Goal: Task Accomplishment & Management: Manage account settings

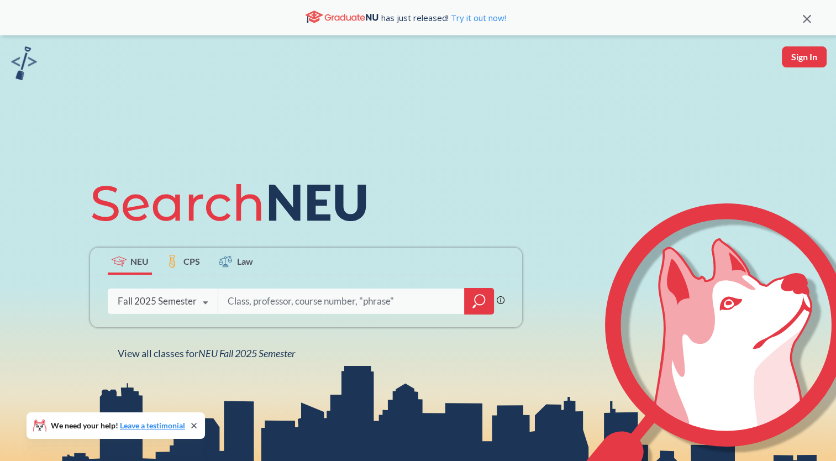
click at [806, 48] on button "Sign In" at bounding box center [804, 56] width 45 height 21
select select "US"
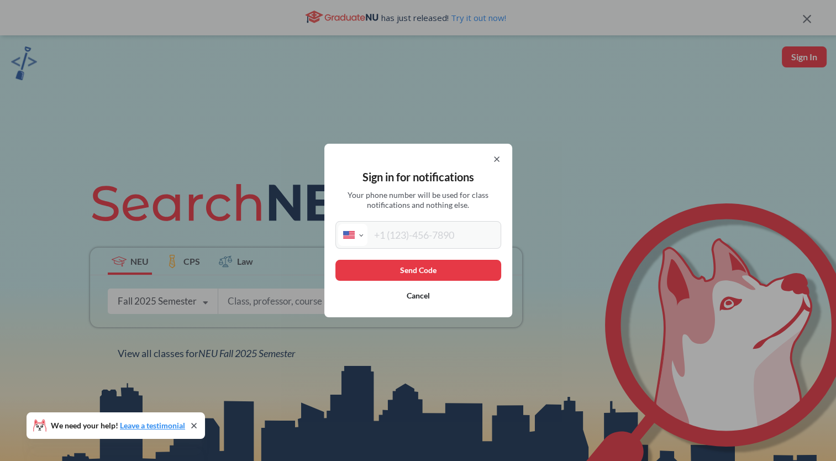
click at [473, 249] on div "Sign in for notifications Your phone number will be used for class notification…" at bounding box center [418, 230] width 188 height 173
click at [469, 246] on div "International [GEOGRAPHIC_DATA] [GEOGRAPHIC_DATA] [GEOGRAPHIC_DATA] [GEOGRAPHIC…" at bounding box center [418, 235] width 166 height 28
click at [455, 233] on input "tel" at bounding box center [432, 235] width 131 height 22
type input "[PHONE_NUMBER]"
click at [434, 265] on button "Send Code" at bounding box center [418, 270] width 166 height 21
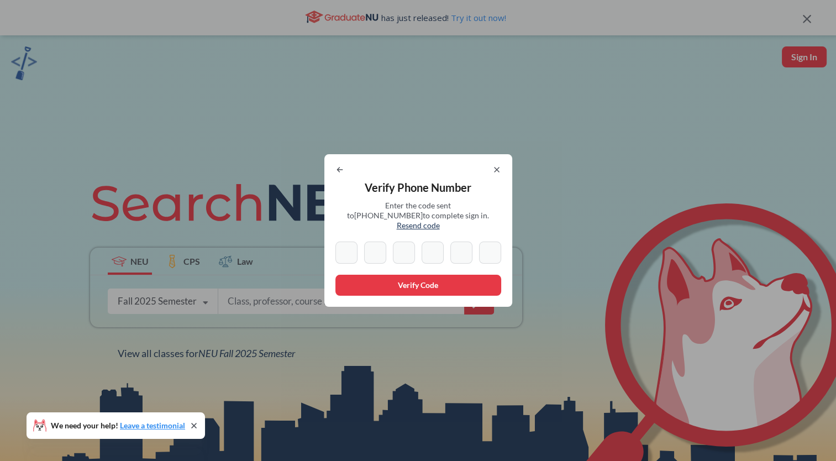
type input "1"
type input "4"
type input "9"
type input "0"
type input "2"
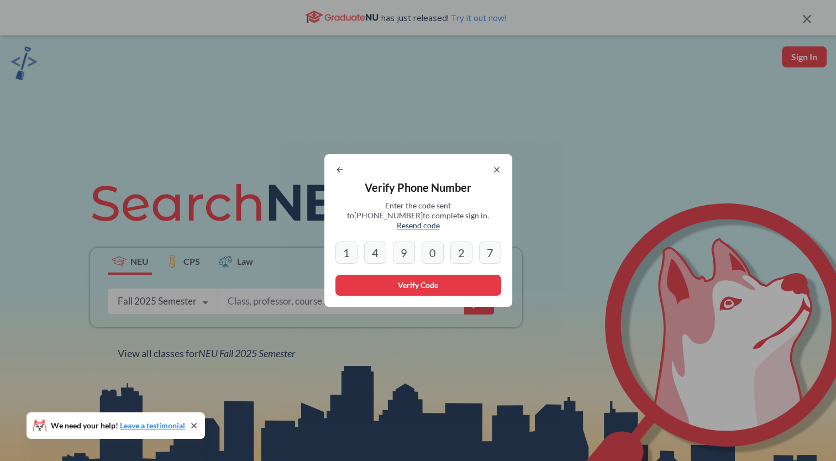
type input "7"
click at [430, 275] on button "Verify Code" at bounding box center [418, 285] width 166 height 21
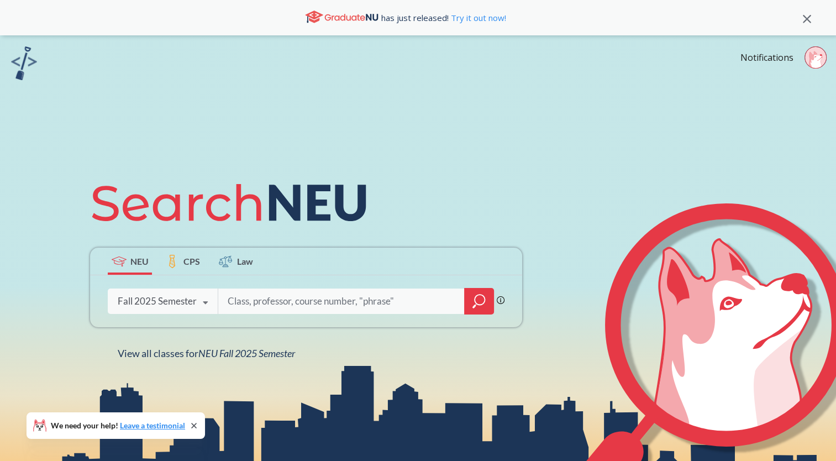
click at [815, 57] on icon at bounding box center [815, 59] width 13 height 17
click at [29, 73] on img at bounding box center [24, 63] width 26 height 34
click at [773, 51] on link "Notifications" at bounding box center [766, 57] width 53 height 12
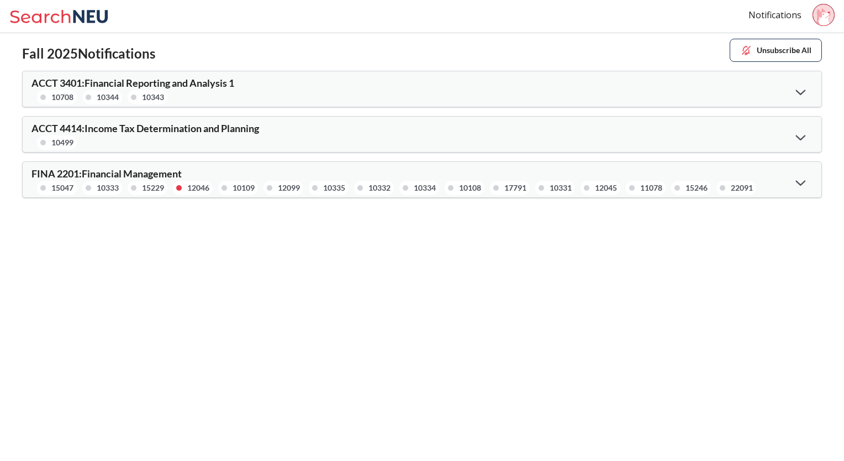
click at [791, 52] on button "Unsubscribe All" at bounding box center [776, 50] width 92 height 23
click at [745, 51] on img at bounding box center [746, 50] width 12 height 12
click at [764, 59] on button "Unsubscribe All" at bounding box center [776, 50] width 92 height 23
click at [809, 185] on div at bounding box center [801, 182] width 24 height 23
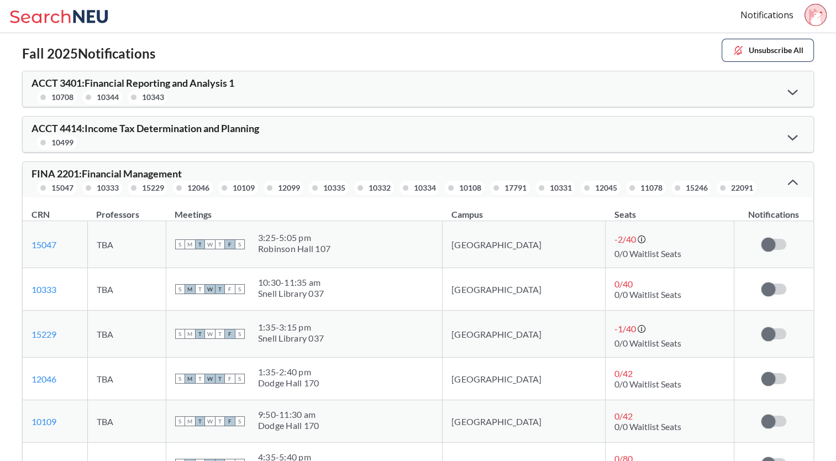
click at [801, 182] on div at bounding box center [793, 182] width 24 height 22
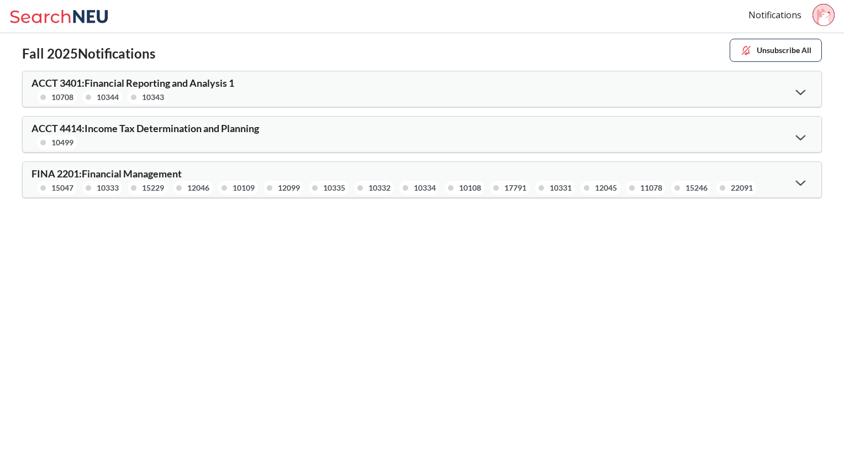
click at [799, 182] on icon at bounding box center [801, 183] width 10 height 6
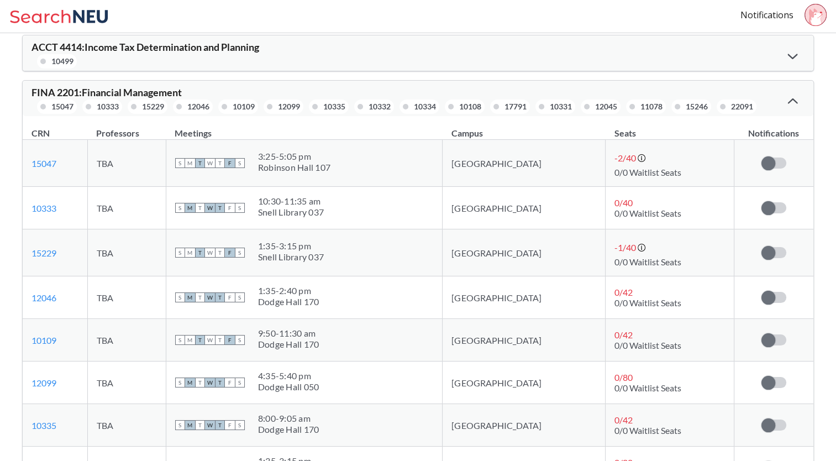
scroll to position [41, 0]
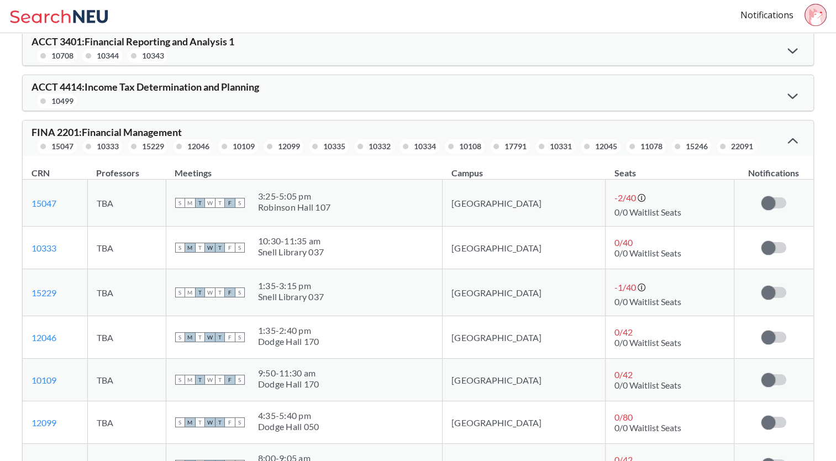
click at [789, 150] on div "FINA 2201 : Financial Management 15047 10333 15229 12046 10109 12099 10335 1033…" at bounding box center [418, 137] width 791 height 35
click at [791, 144] on div at bounding box center [793, 140] width 24 height 22
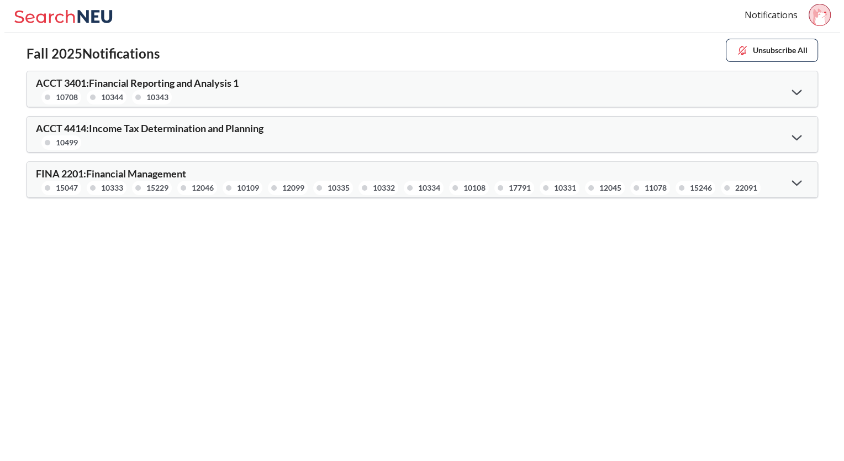
scroll to position [0, 0]
click at [794, 127] on div at bounding box center [801, 136] width 24 height 23
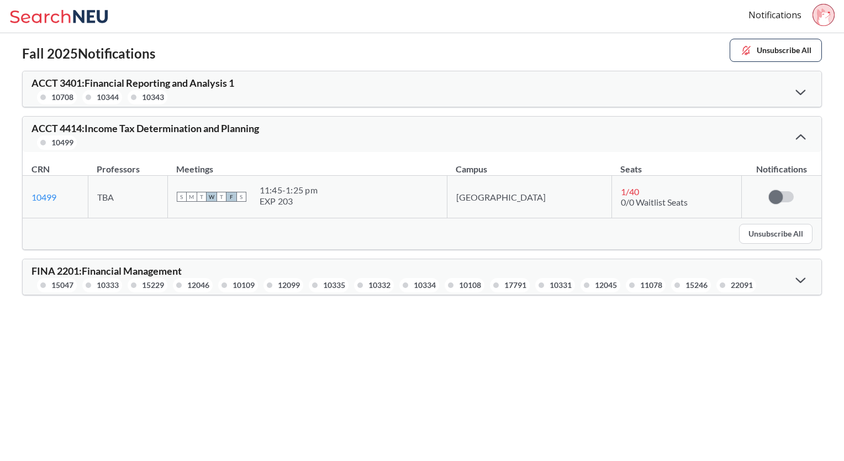
drag, startPoint x: 794, startPoint y: 127, endPoint x: 825, endPoint y: 143, distance: 34.8
click at [825, 143] on div "Fall 2025 Notifications Unsubscribe All ACCT 3401 : Financial Reporting and Ana…" at bounding box center [422, 168] width 844 height 271
click at [804, 143] on div at bounding box center [801, 136] width 24 height 22
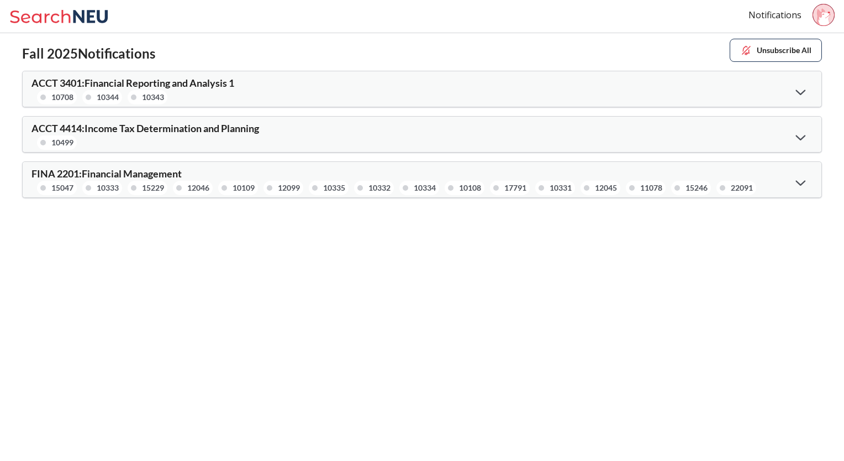
click at [806, 99] on div at bounding box center [801, 91] width 24 height 23
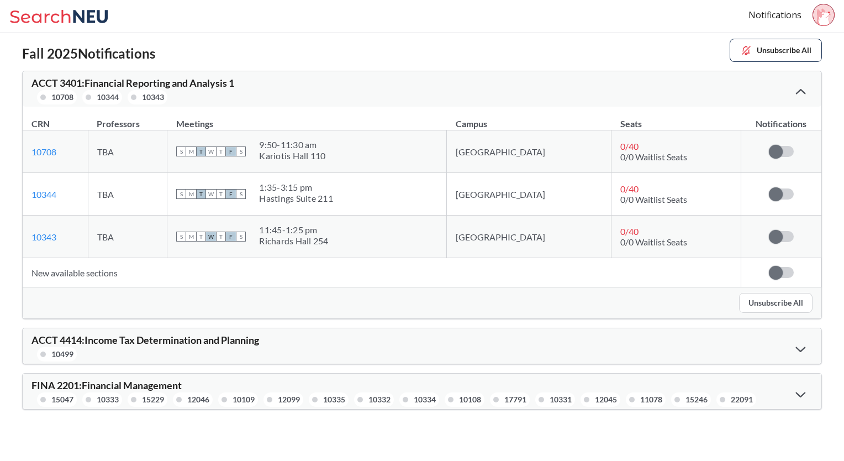
click at [806, 99] on div at bounding box center [801, 91] width 24 height 22
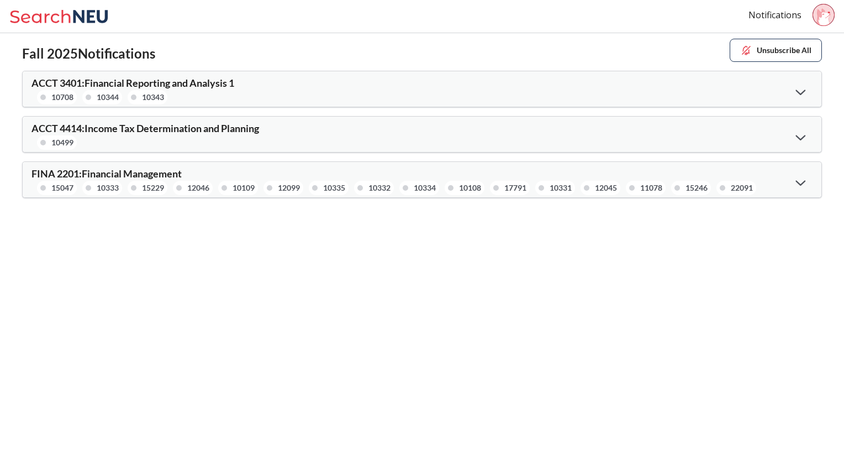
click at [810, 130] on div at bounding box center [801, 136] width 24 height 23
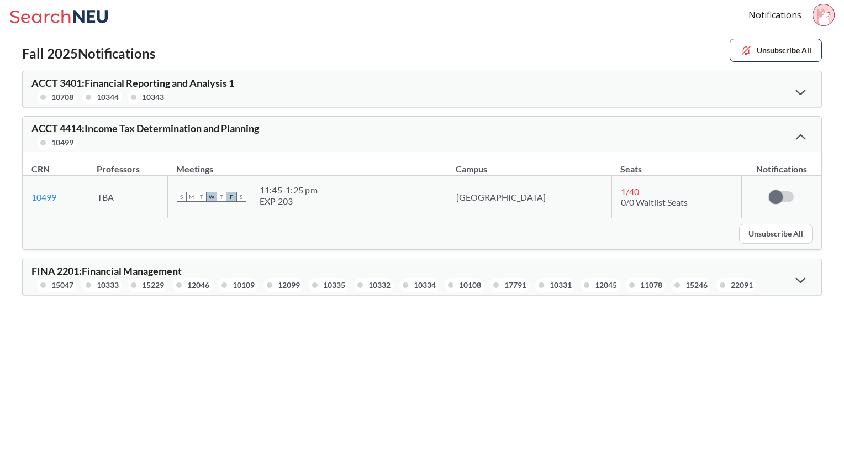
click at [810, 130] on div at bounding box center [801, 136] width 24 height 22
